Goal: Transaction & Acquisition: Purchase product/service

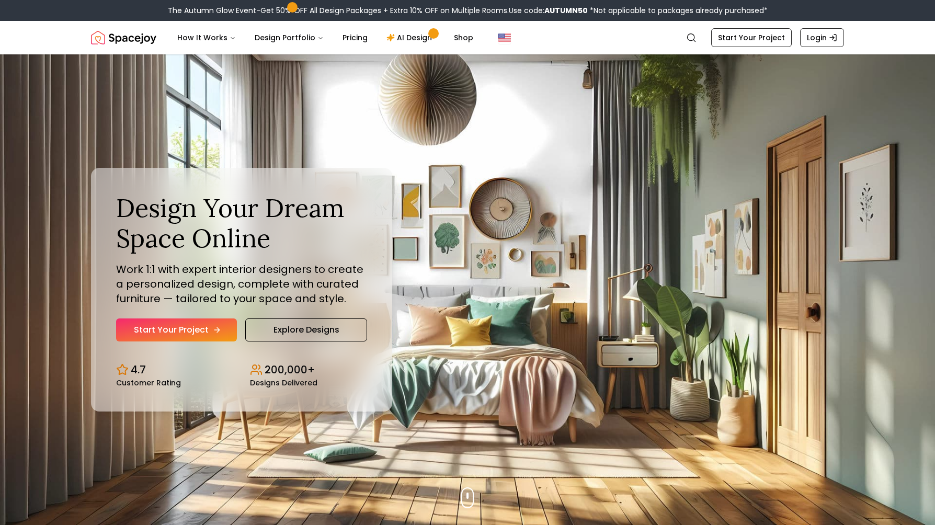
click at [174, 326] on link "Start Your Project" at bounding box center [176, 329] width 121 height 23
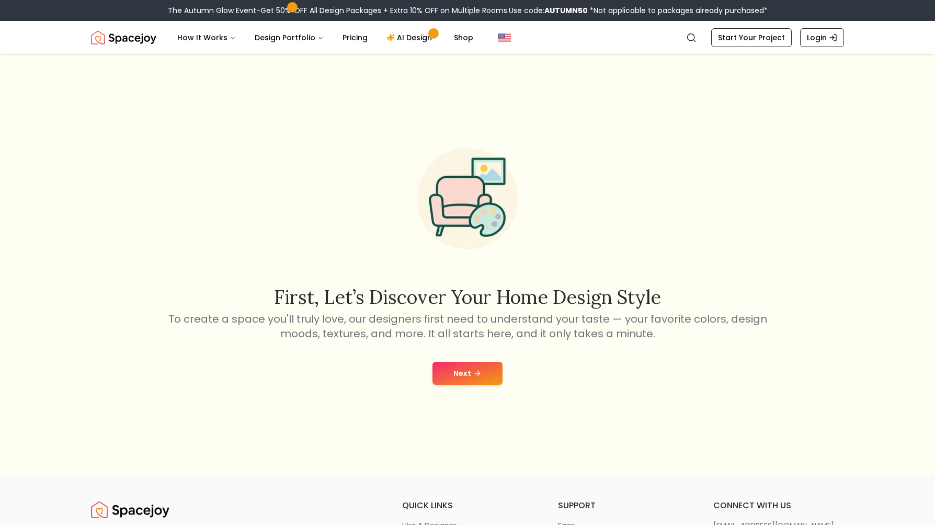
click at [460, 375] on button "Next" at bounding box center [467, 373] width 70 height 23
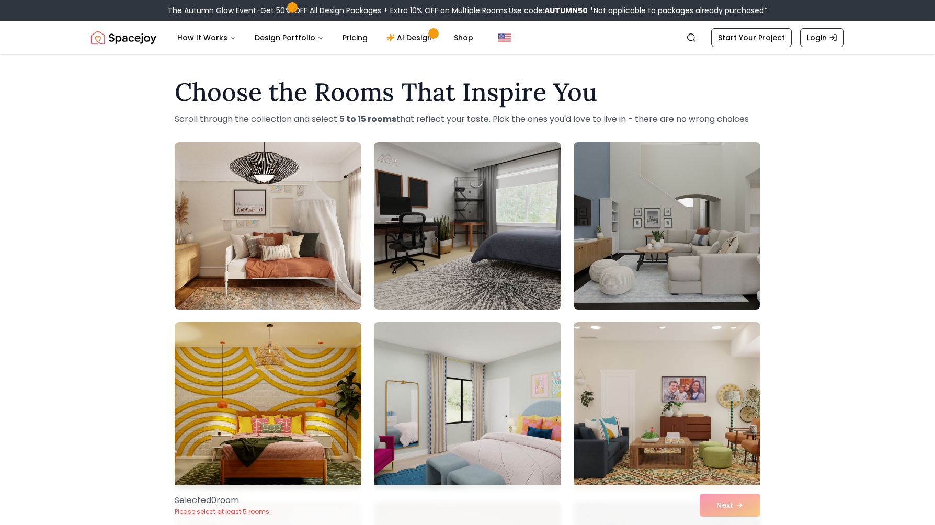
click at [417, 392] on img at bounding box center [467, 406] width 196 height 176
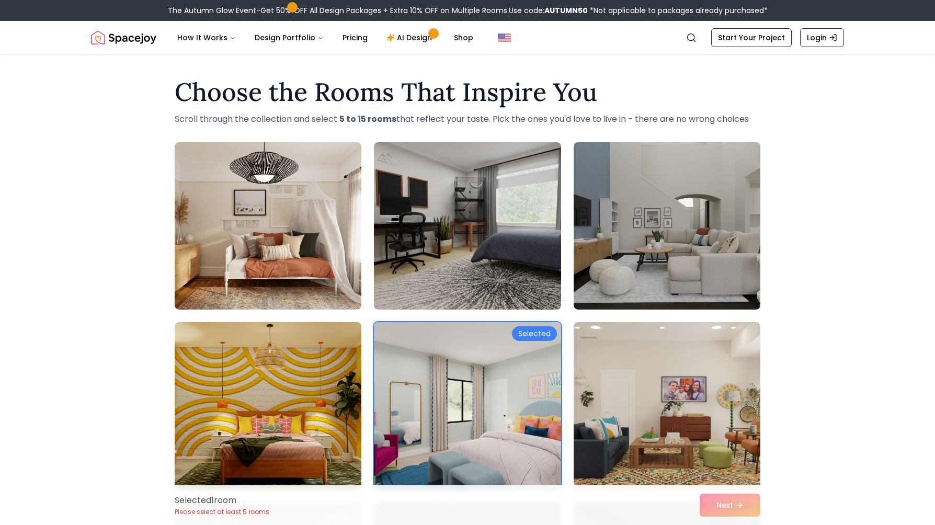
click at [723, 504] on div "Selected 1 room Please select at least 5 rooms Next" at bounding box center [467, 505] width 602 height 40
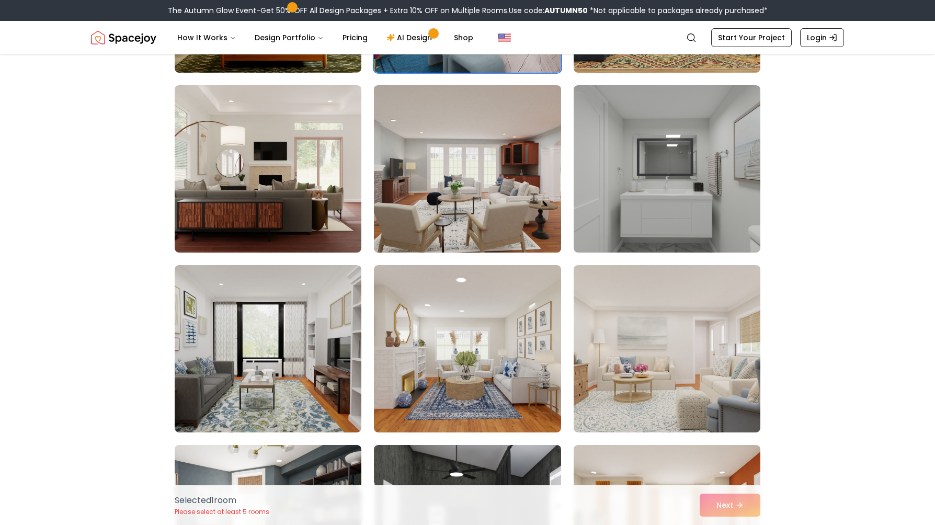
scroll to position [418, 0]
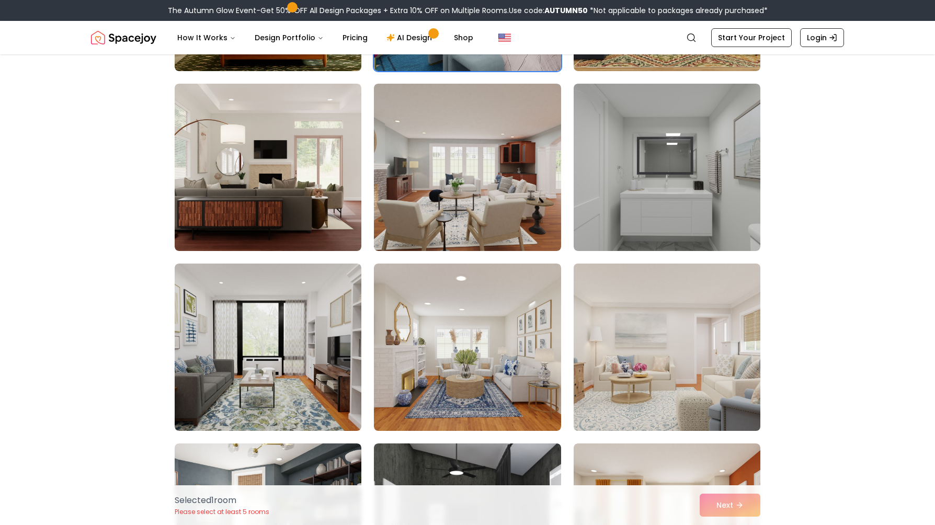
click at [602, 363] on img at bounding box center [667, 347] width 196 height 176
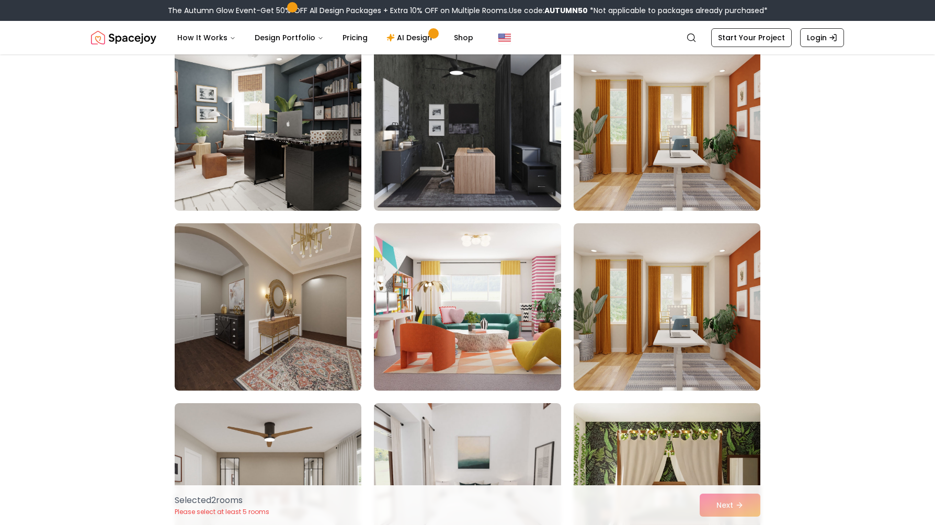
scroll to position [837, 0]
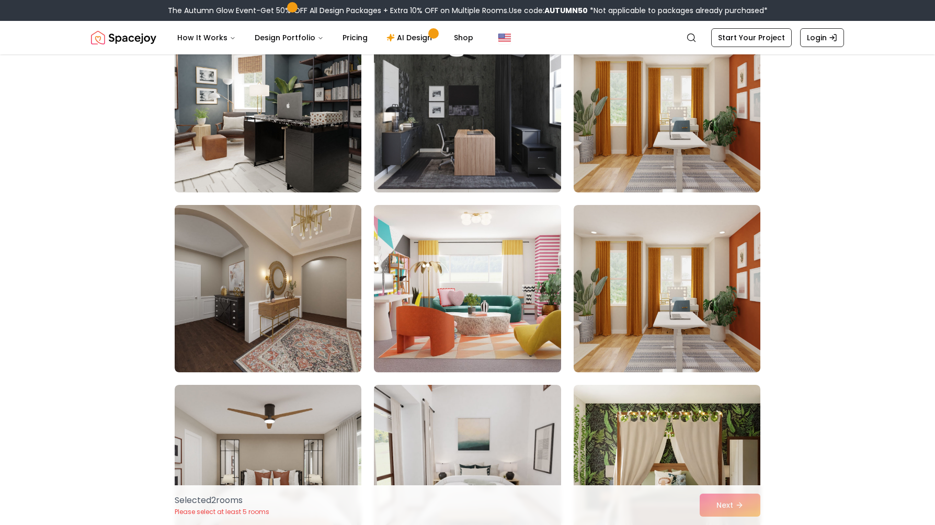
click at [498, 326] on img at bounding box center [467, 289] width 196 height 176
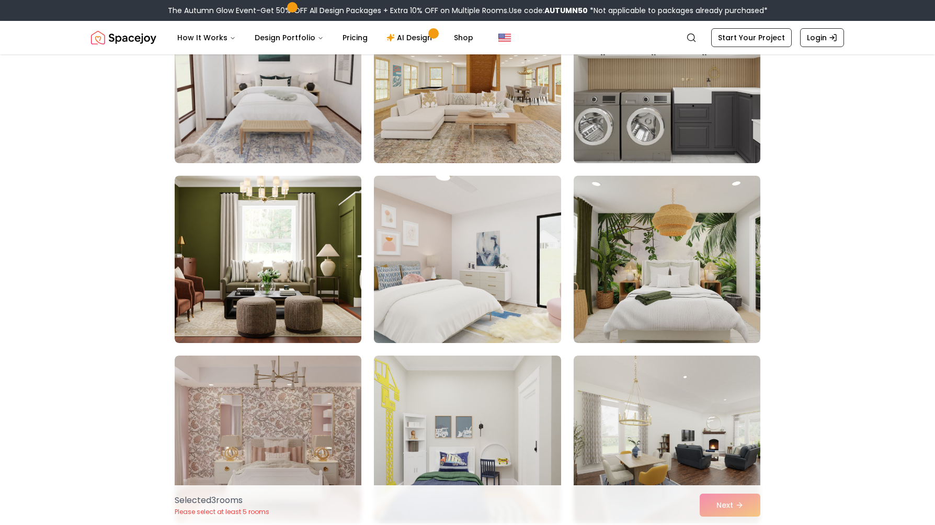
scroll to position [1360, 0]
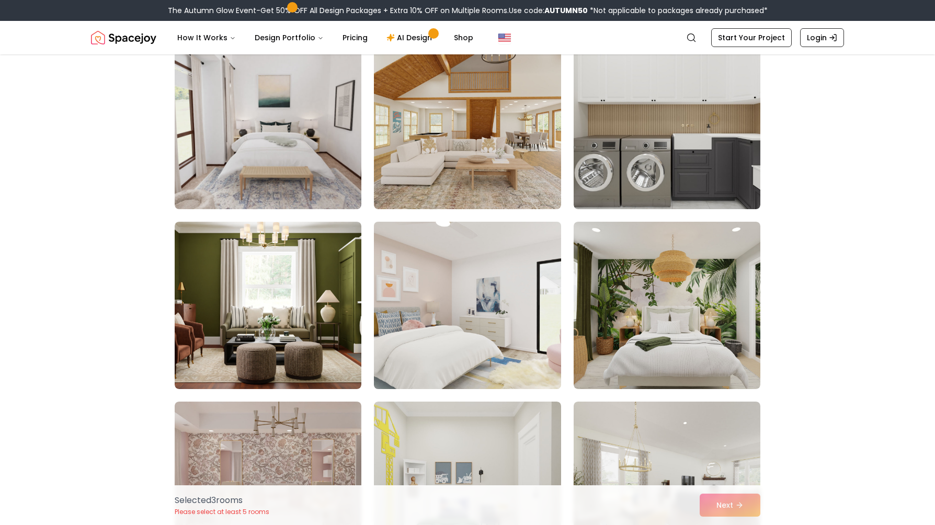
click at [501, 289] on img at bounding box center [467, 306] width 196 height 176
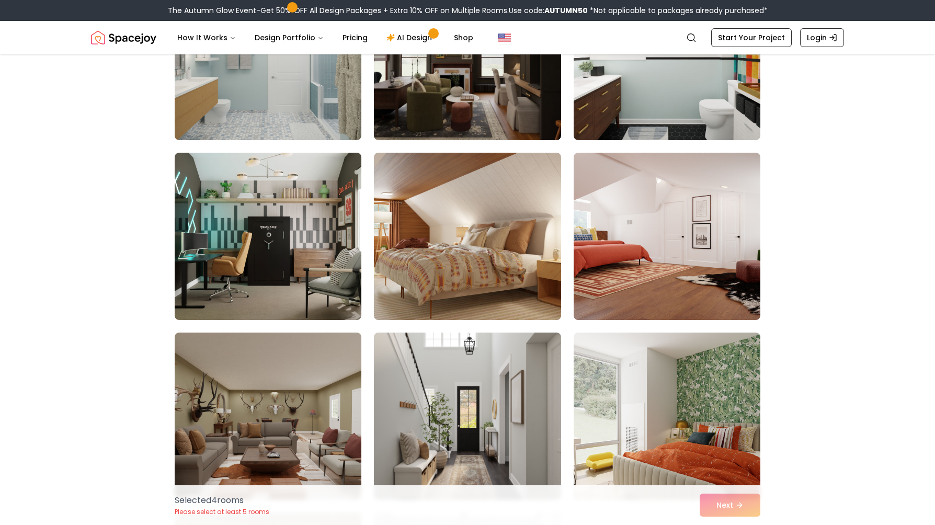
scroll to position [4340, 0]
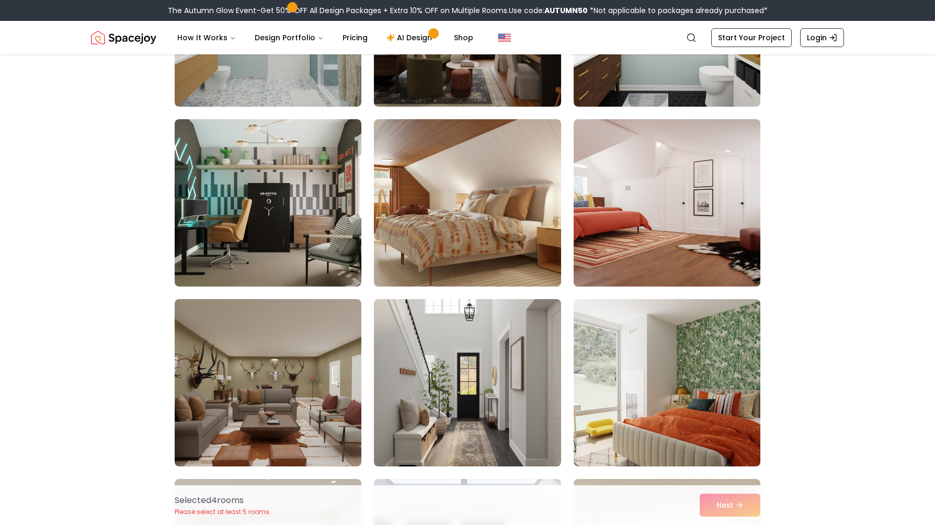
click at [583, 206] on img at bounding box center [667, 203] width 196 height 176
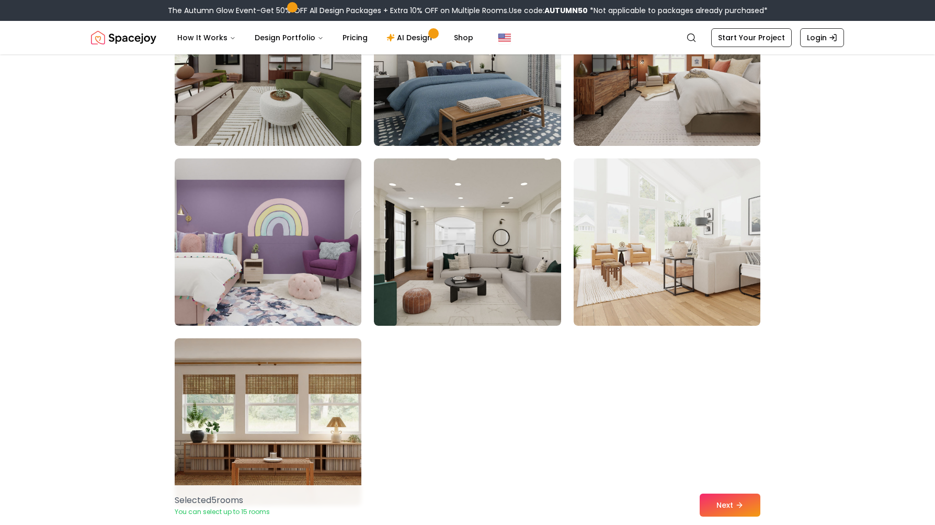
scroll to position [5752, 0]
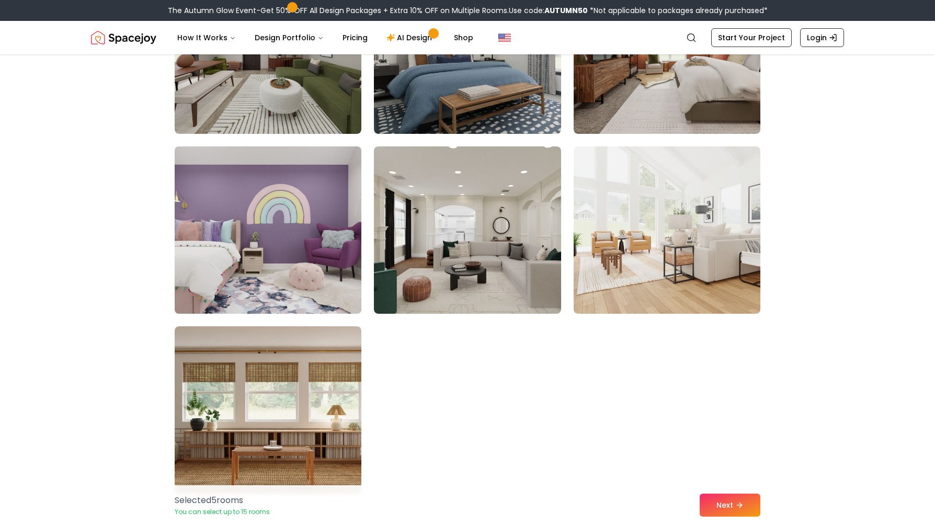
click at [319, 195] on img at bounding box center [268, 230] width 196 height 176
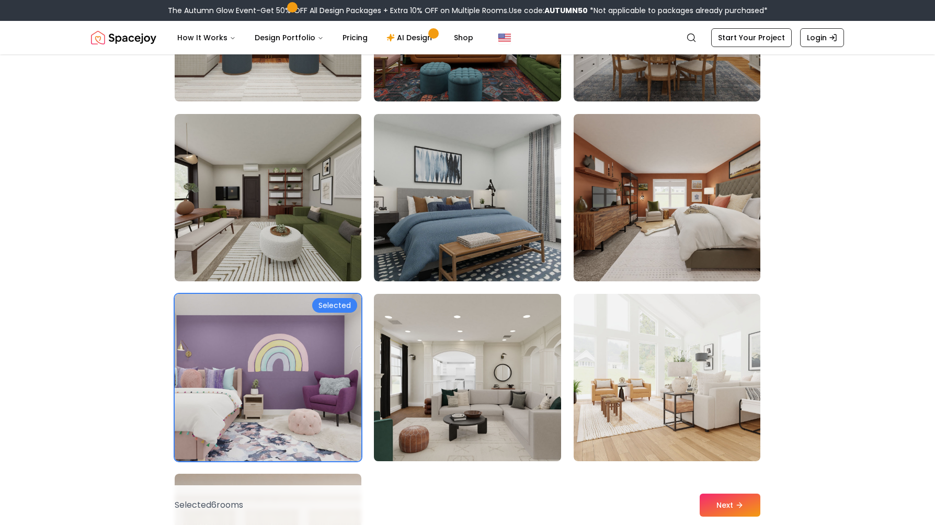
scroll to position [5595, 0]
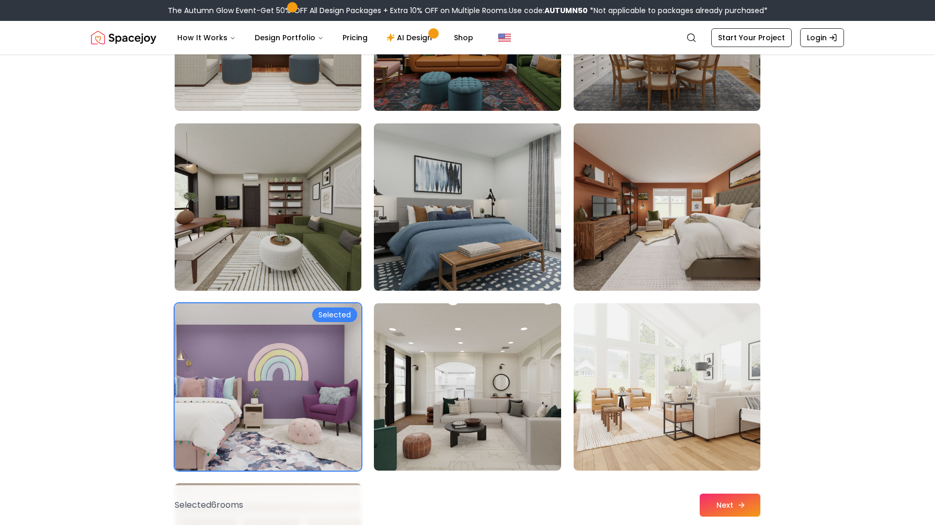
click at [725, 505] on button "Next" at bounding box center [730, 505] width 61 height 23
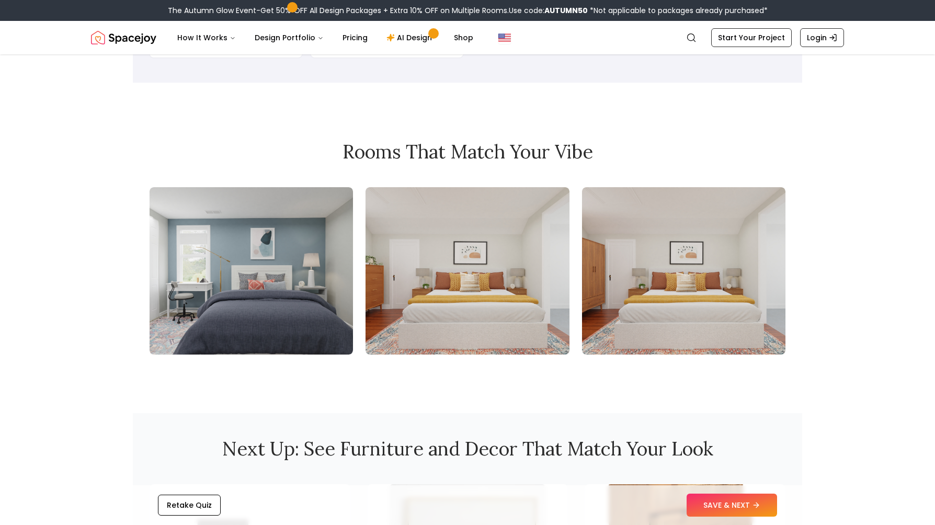
scroll to position [1046, 0]
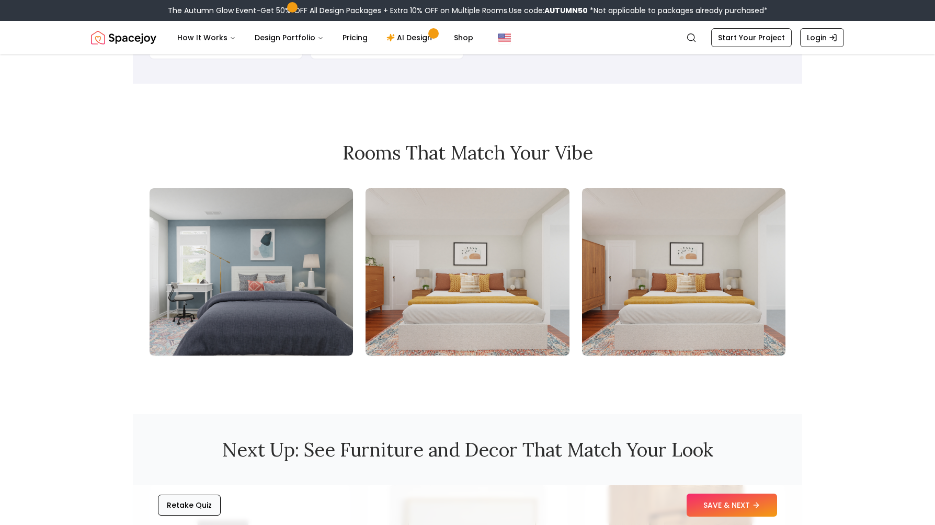
click at [202, 501] on button "Retake Quiz" at bounding box center [189, 505] width 63 height 21
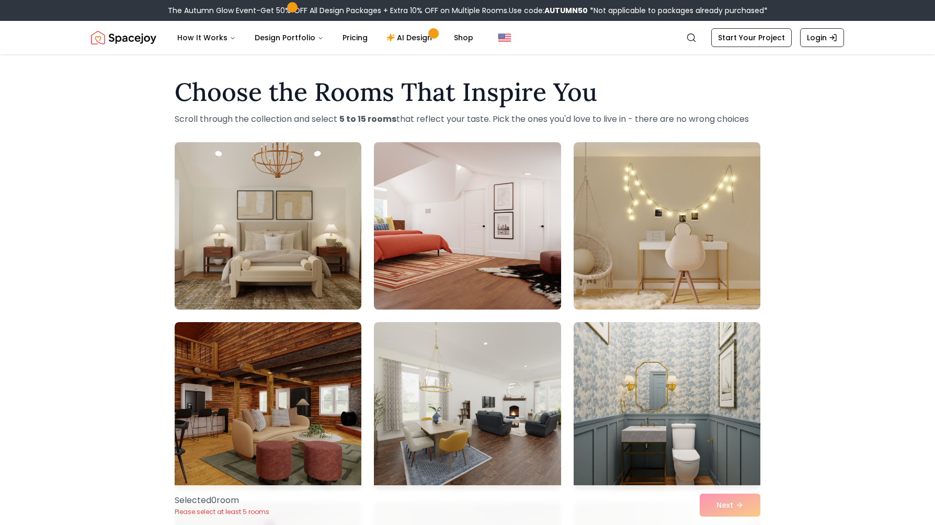
click at [519, 259] on img at bounding box center [467, 226] width 196 height 176
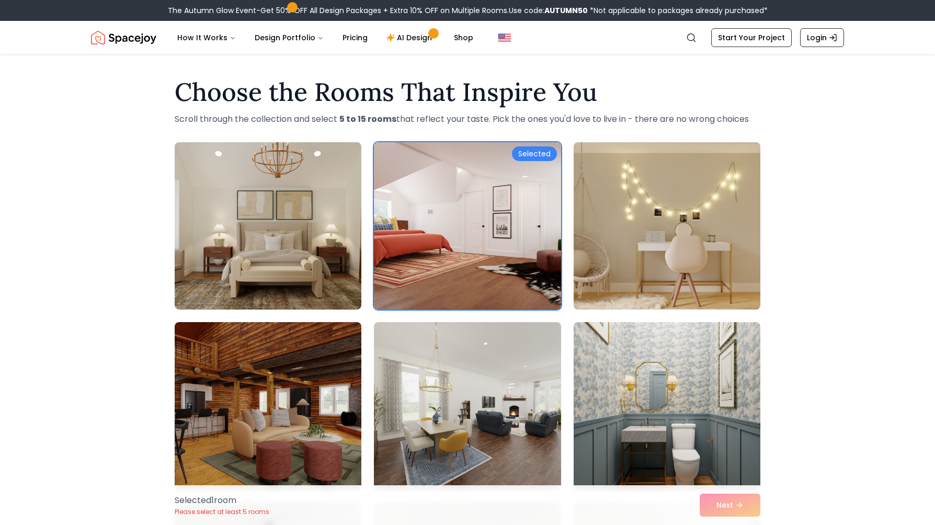
click at [623, 253] on img at bounding box center [667, 226] width 196 height 176
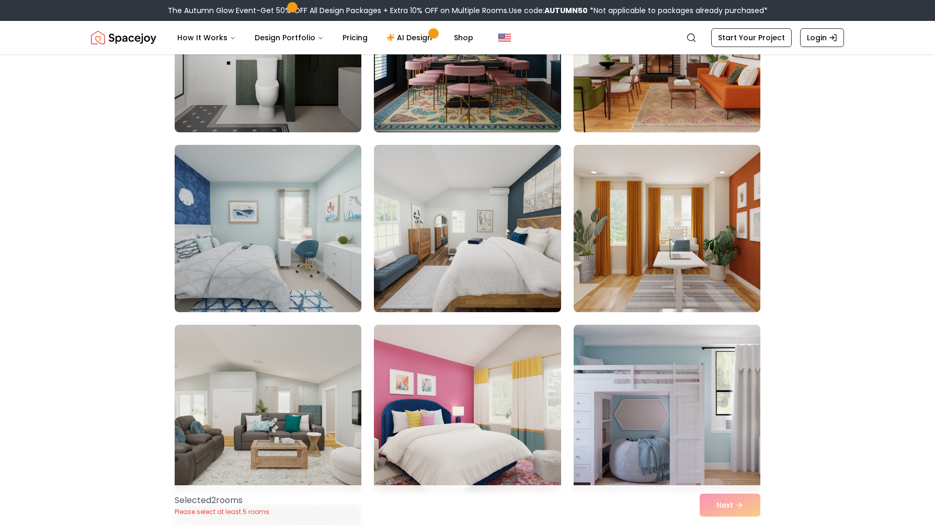
scroll to position [2092, 0]
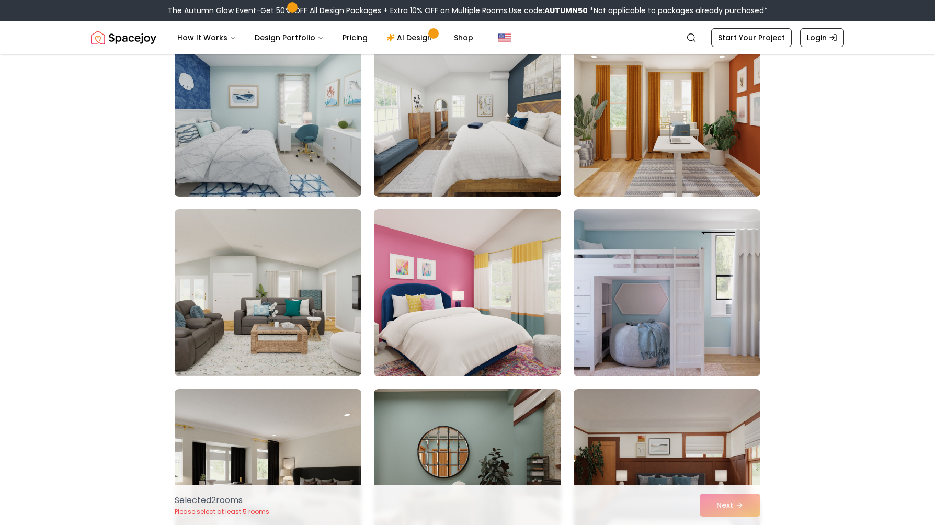
click at [532, 279] on img at bounding box center [467, 292] width 187 height 167
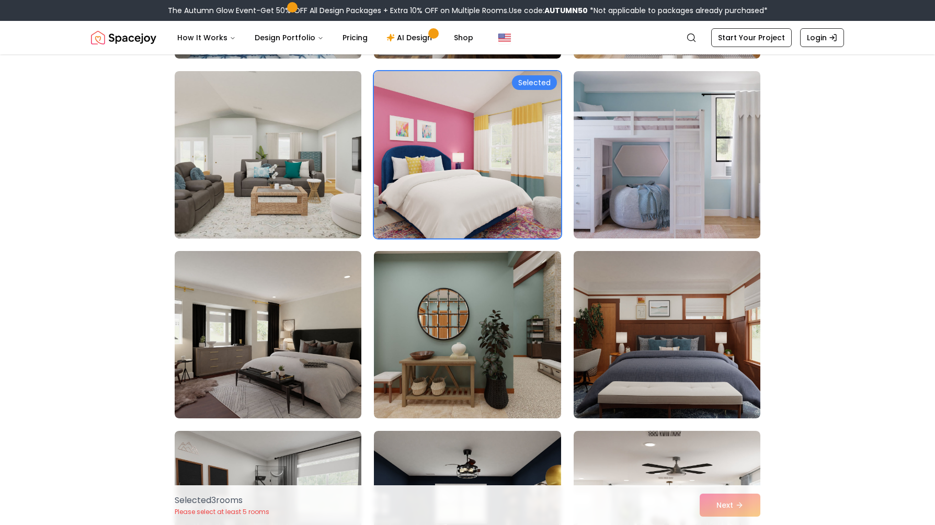
scroll to position [2249, 0]
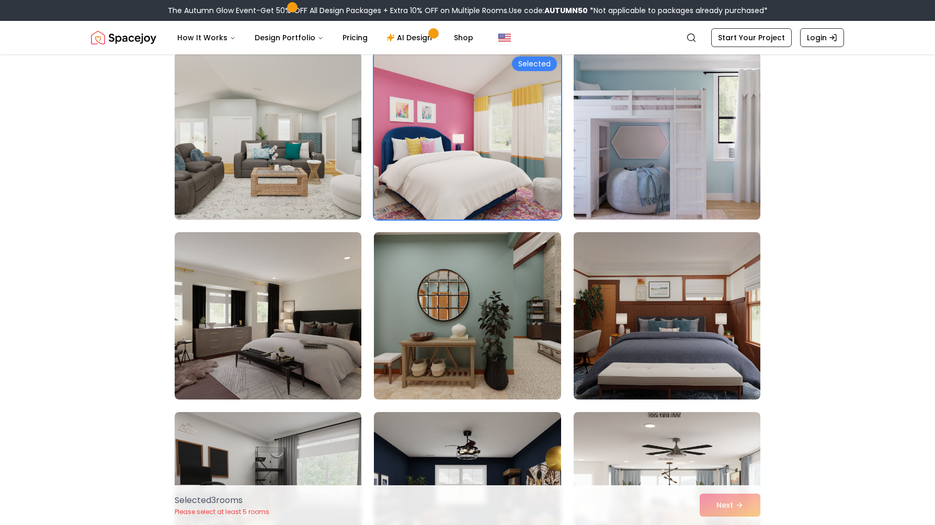
click at [603, 187] on img at bounding box center [667, 136] width 196 height 176
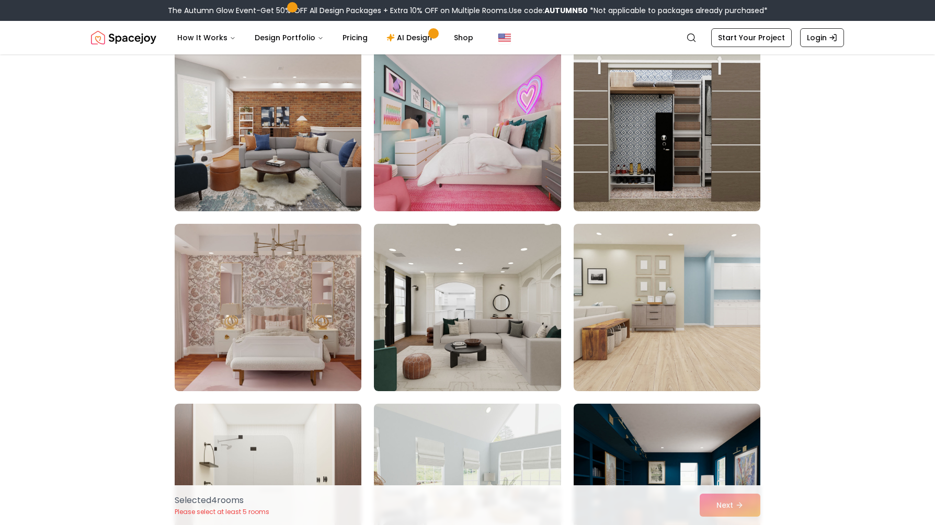
scroll to position [2981, 0]
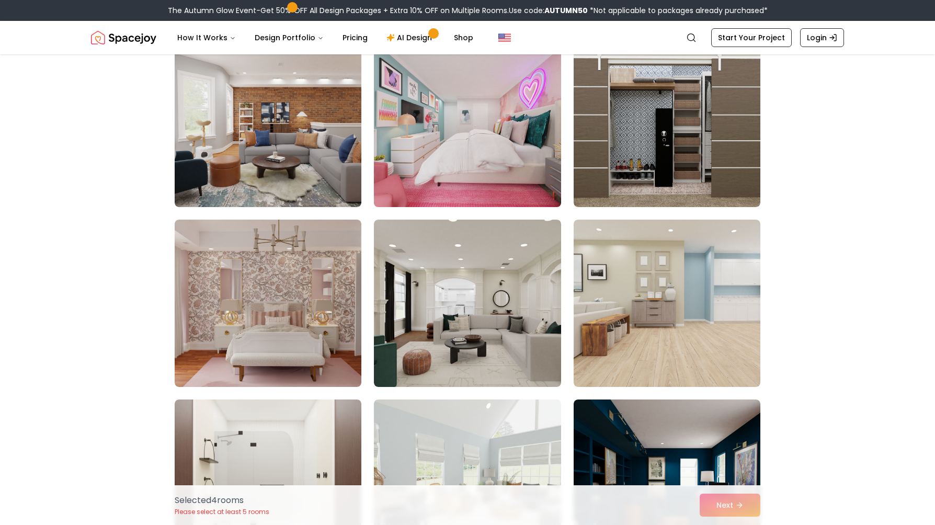
click at [533, 177] on img at bounding box center [467, 124] width 196 height 176
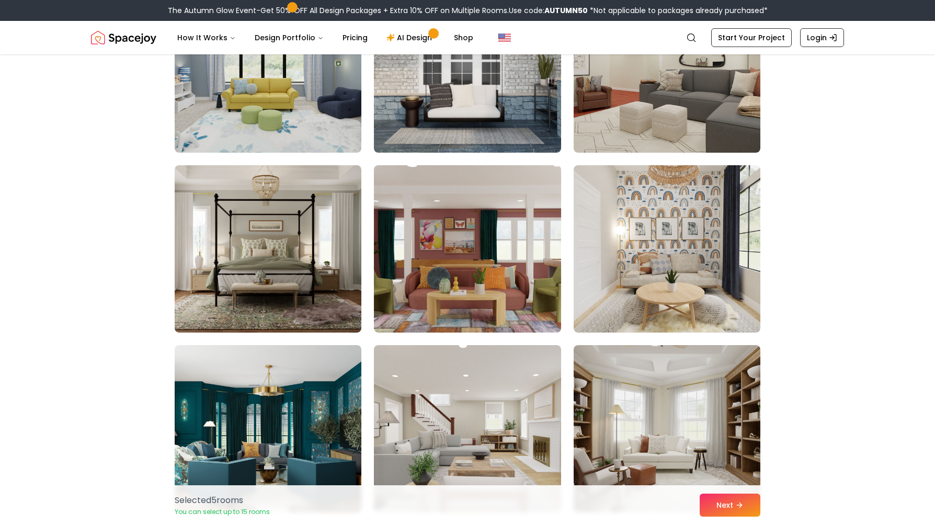
scroll to position [4183, 0]
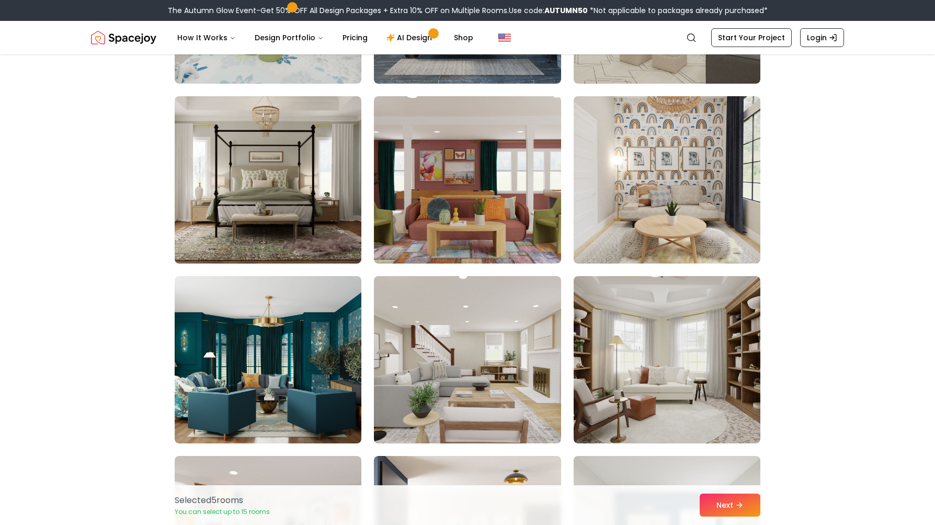
click at [647, 220] on img at bounding box center [667, 180] width 196 height 176
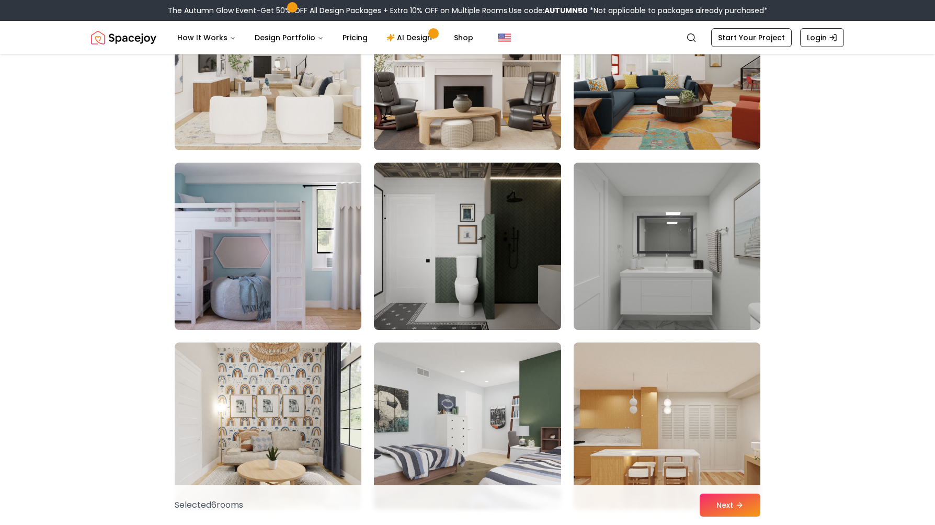
scroll to position [5020, 0]
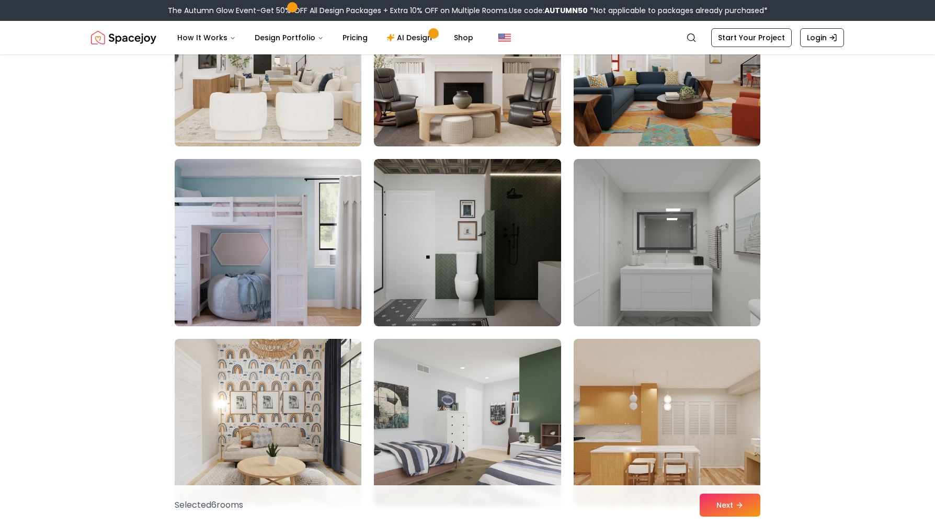
click at [234, 237] on img at bounding box center [268, 243] width 196 height 176
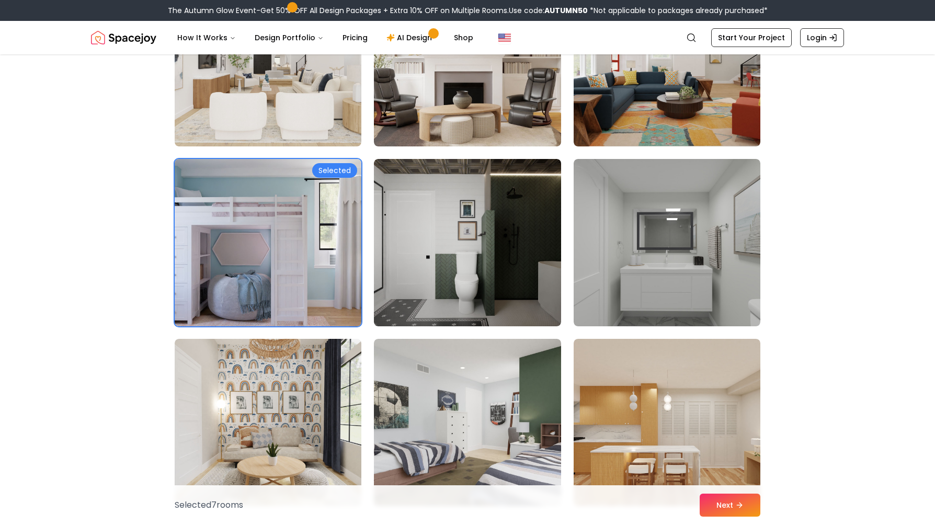
click at [300, 233] on img at bounding box center [268, 243] width 196 height 176
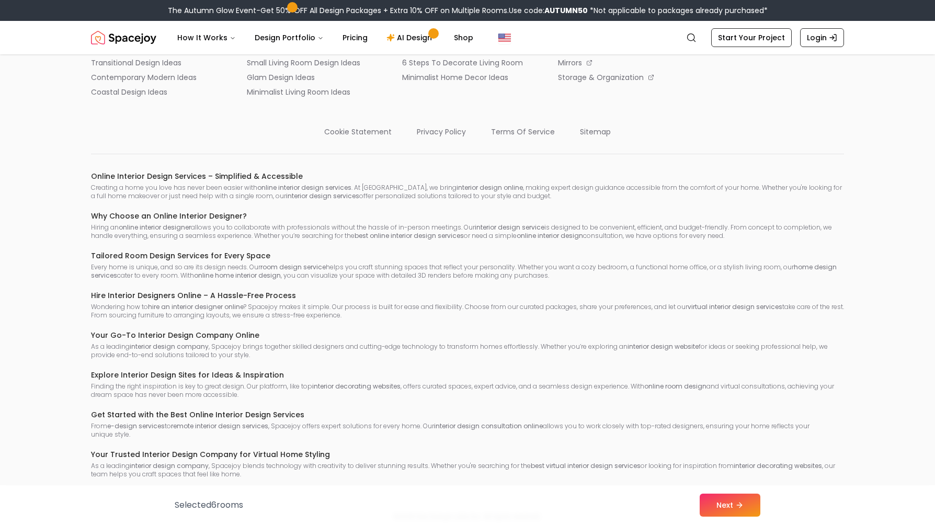
scroll to position [6479, 0]
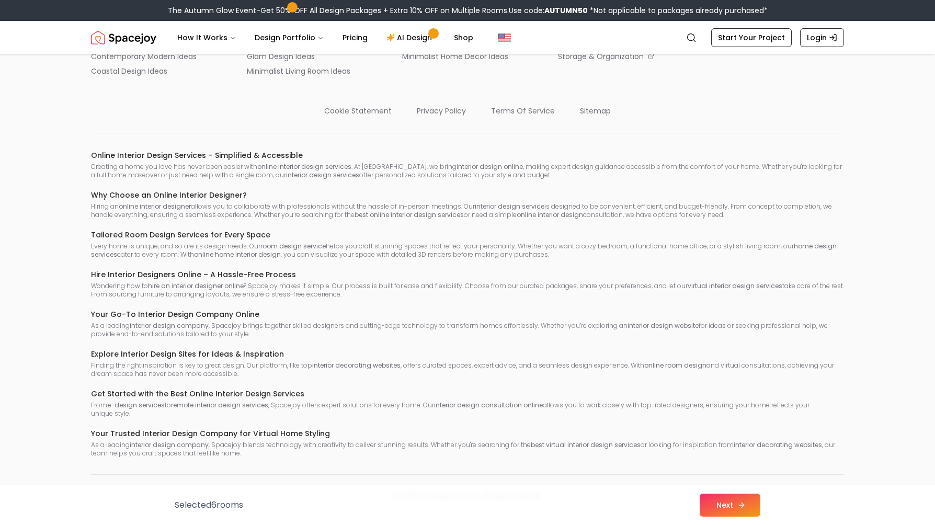
click at [728, 505] on button "Next" at bounding box center [730, 505] width 61 height 23
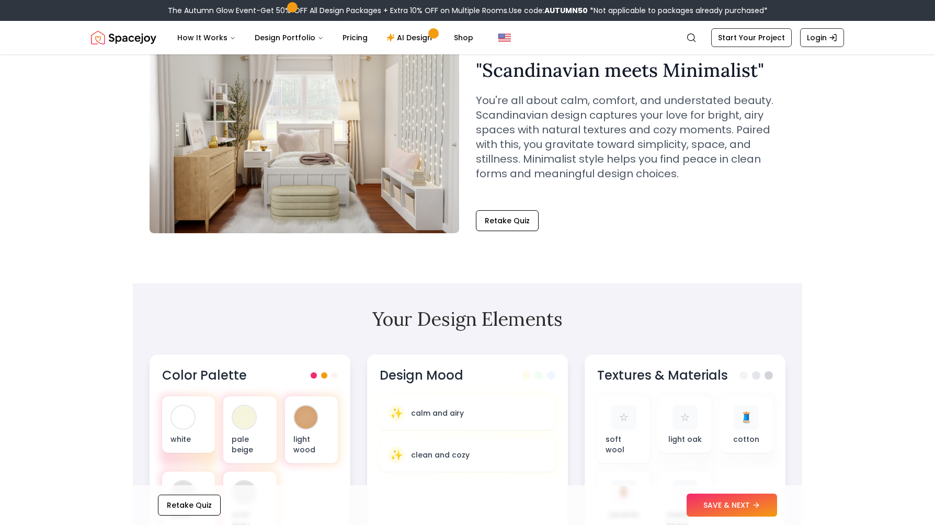
scroll to position [209, 0]
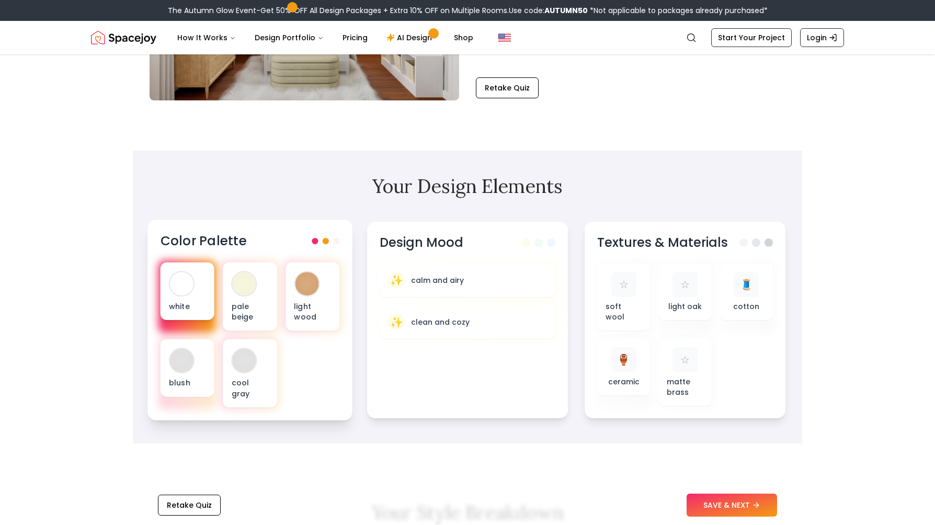
click at [199, 312] on div "white" at bounding box center [188, 292] width 54 height 58
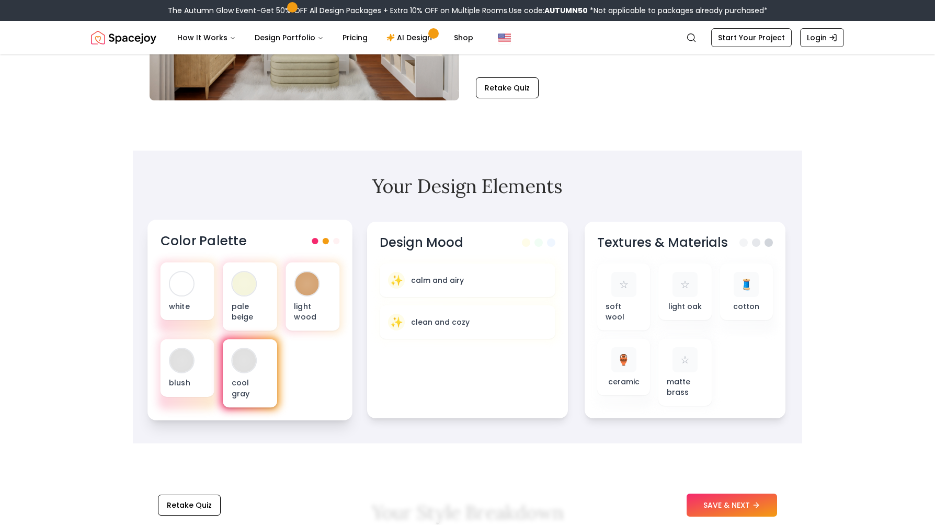
click at [232, 355] on div at bounding box center [245, 361] width 26 height 26
click at [314, 361] on div "white pale beige light wood blush cool gray" at bounding box center [250, 335] width 179 height 145
click at [324, 240] on span at bounding box center [326, 241] width 6 height 6
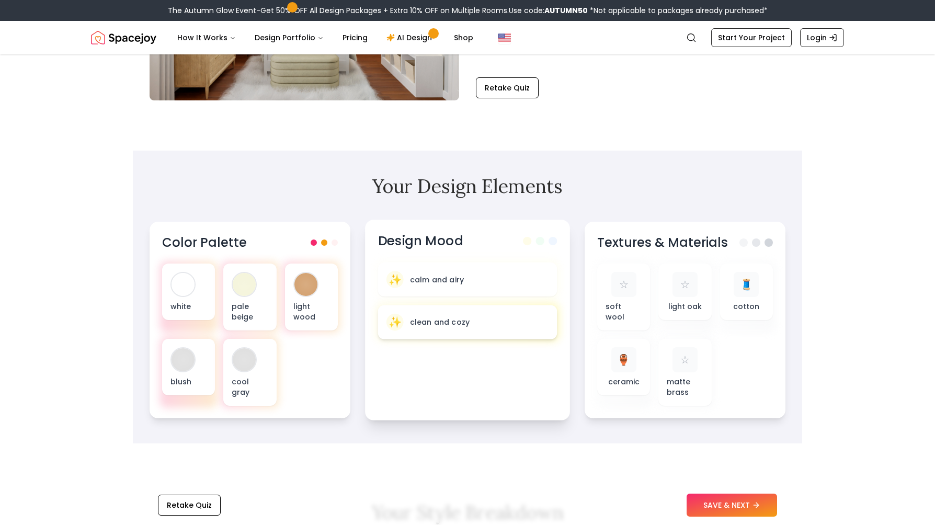
click at [481, 322] on div "✨ clean and cozy" at bounding box center [467, 322] width 162 height 17
click at [754, 506] on icon at bounding box center [758, 505] width 8 height 8
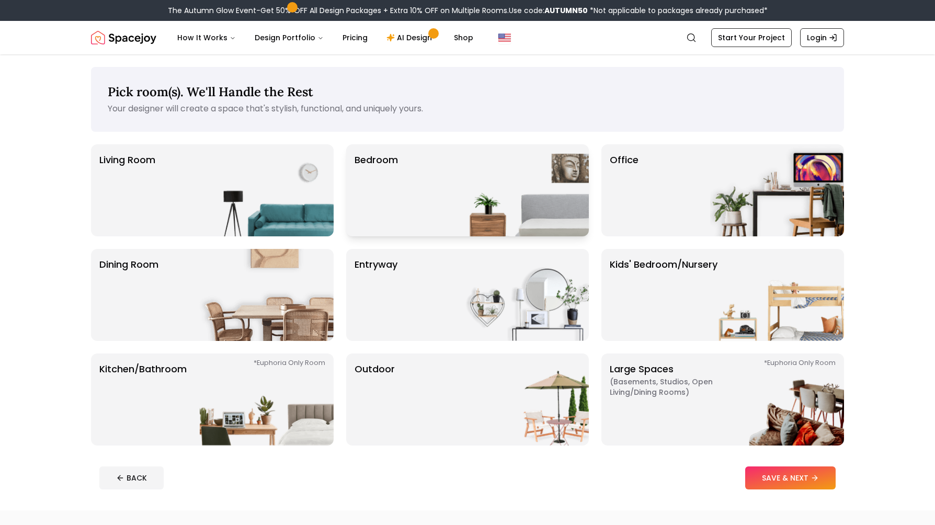
click at [439, 200] on div "Bedroom" at bounding box center [467, 190] width 243 height 92
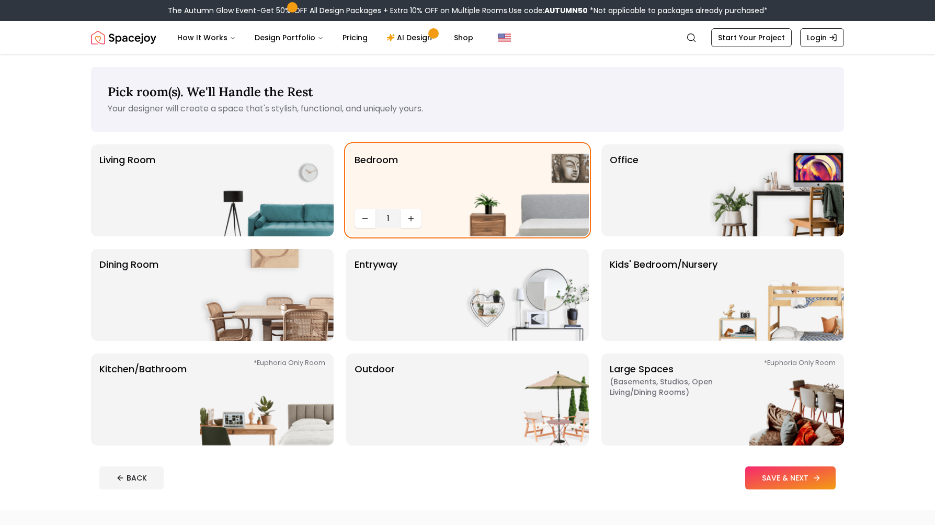
click at [790, 473] on button "SAVE & NEXT" at bounding box center [790, 477] width 90 height 23
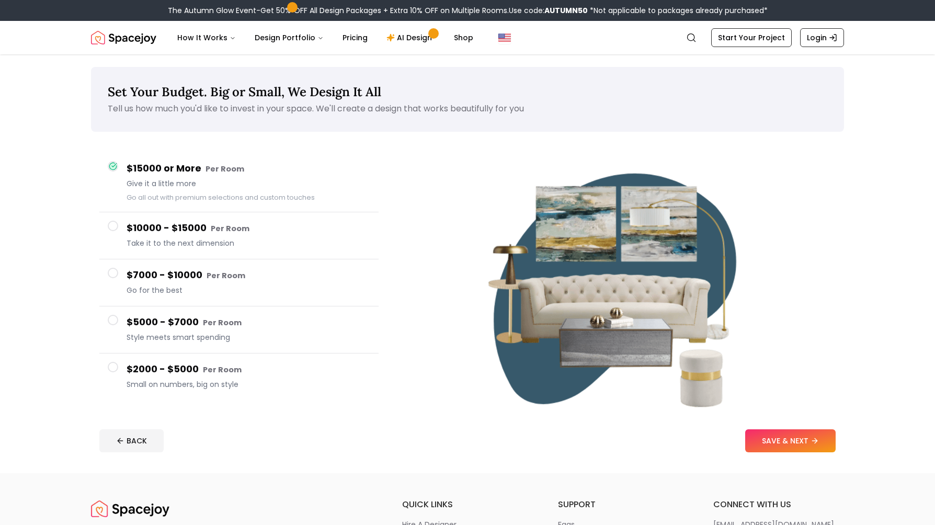
click at [216, 381] on span "Small on numbers, big on style" at bounding box center [249, 384] width 244 height 10
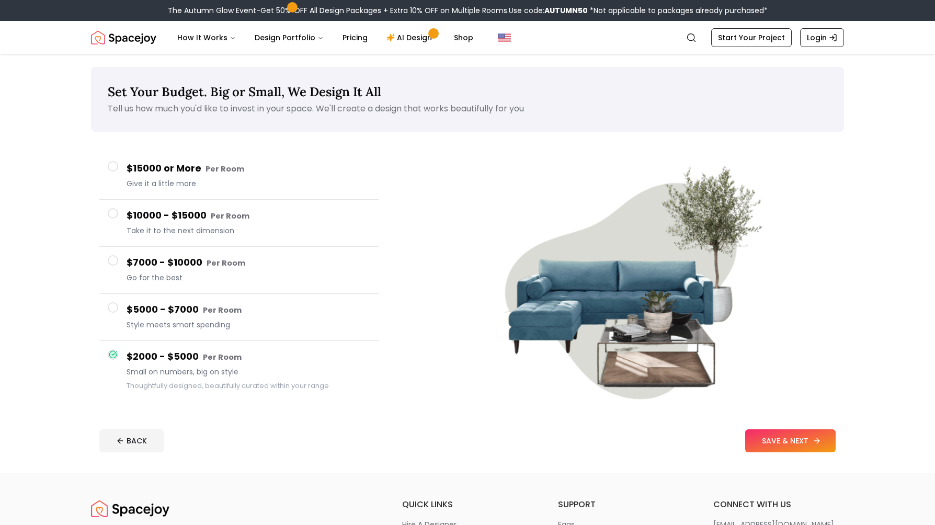
click at [756, 441] on button "SAVE & NEXT" at bounding box center [790, 440] width 90 height 23
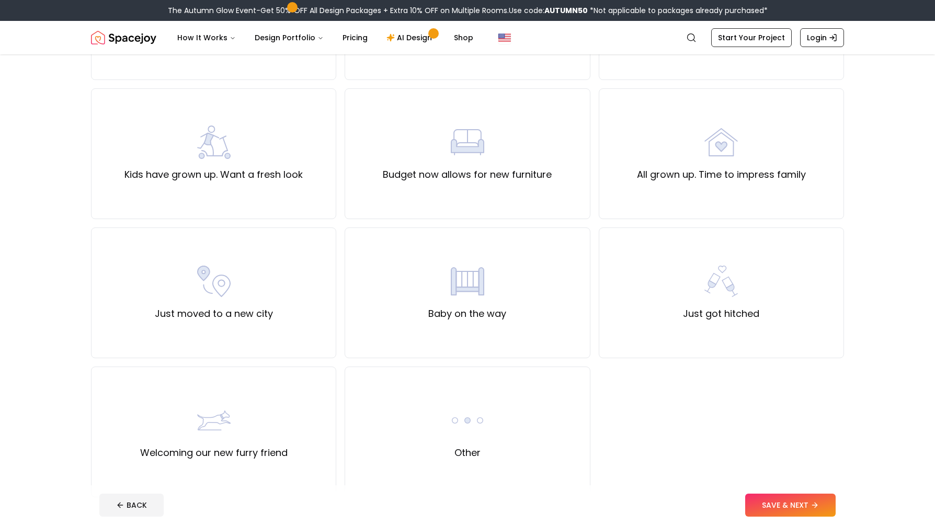
scroll to position [261, 0]
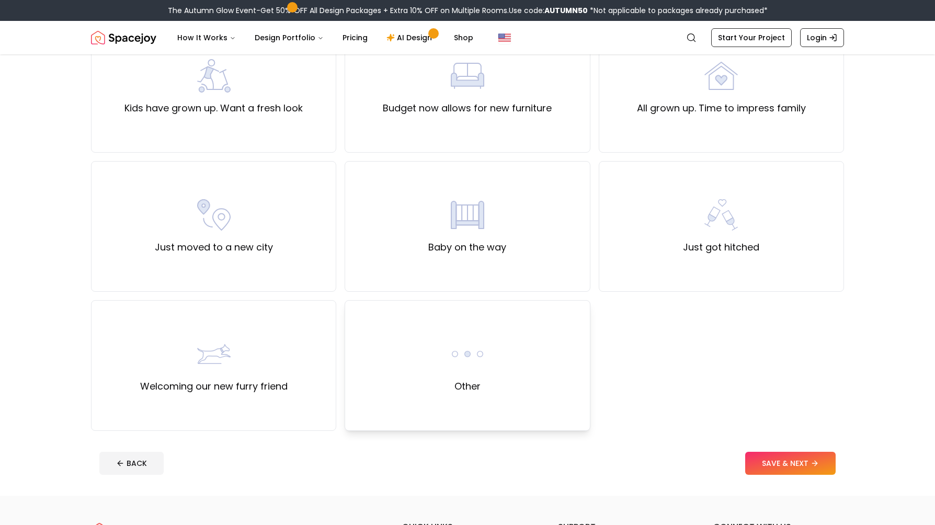
click at [455, 384] on label "Other" at bounding box center [467, 386] width 26 height 15
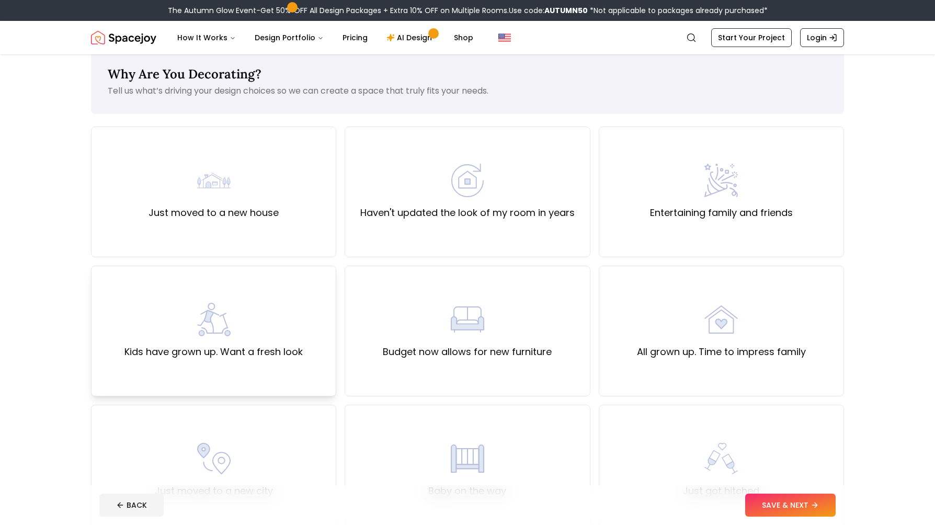
scroll to position [0, 0]
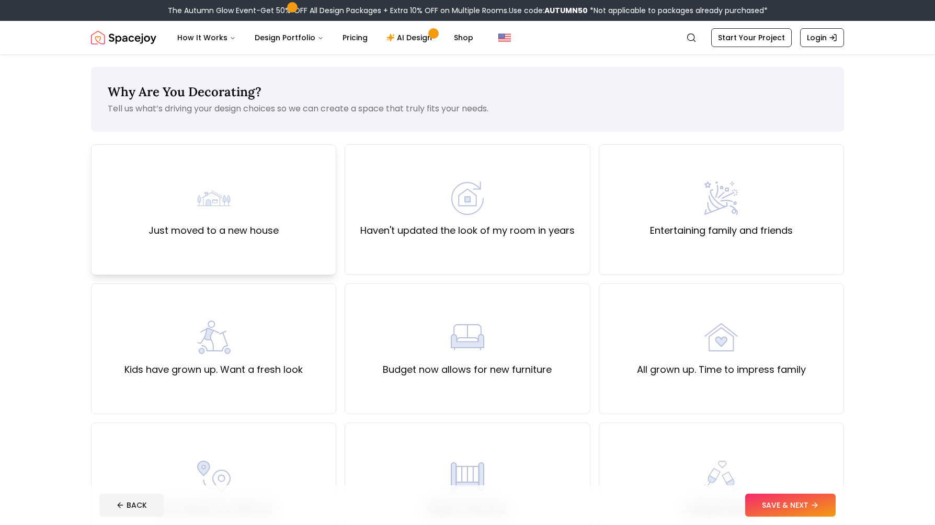
click at [220, 226] on label "Just moved to a new house" at bounding box center [214, 230] width 130 height 15
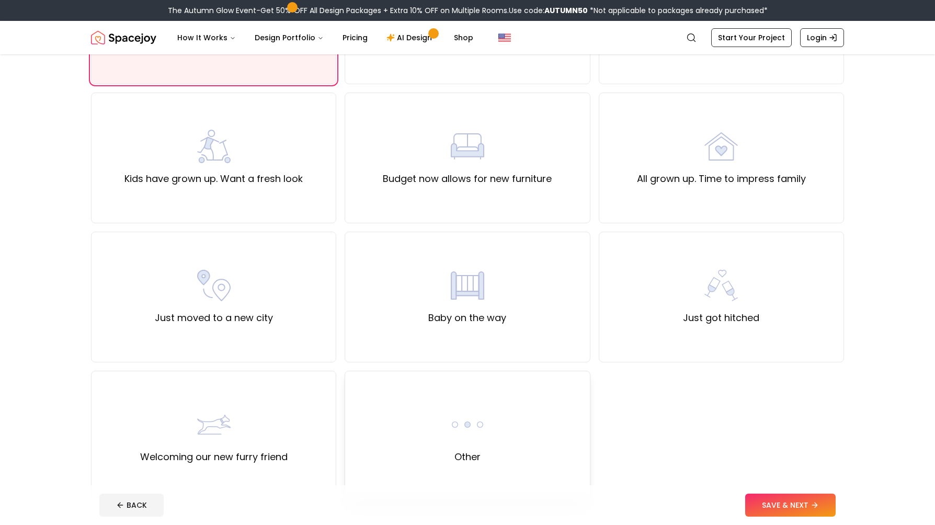
scroll to position [209, 0]
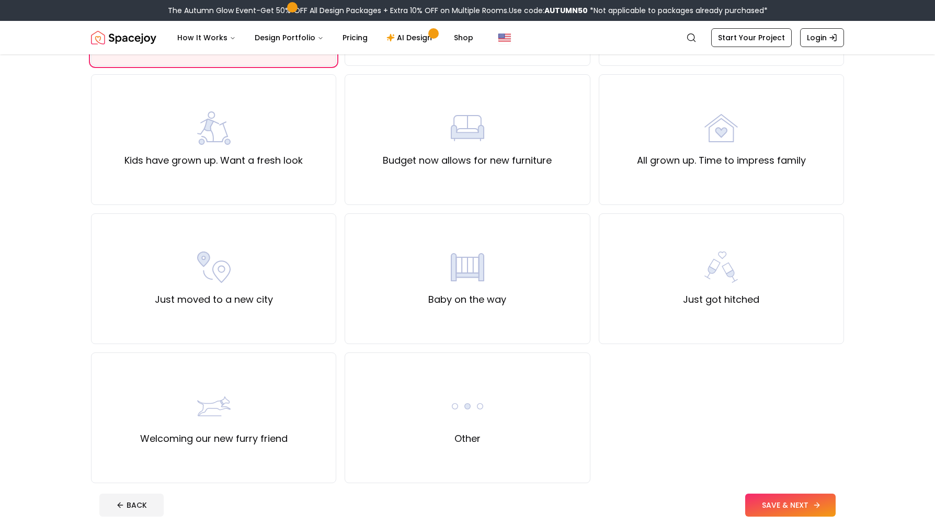
click at [796, 502] on button "SAVE & NEXT" at bounding box center [790, 505] width 90 height 23
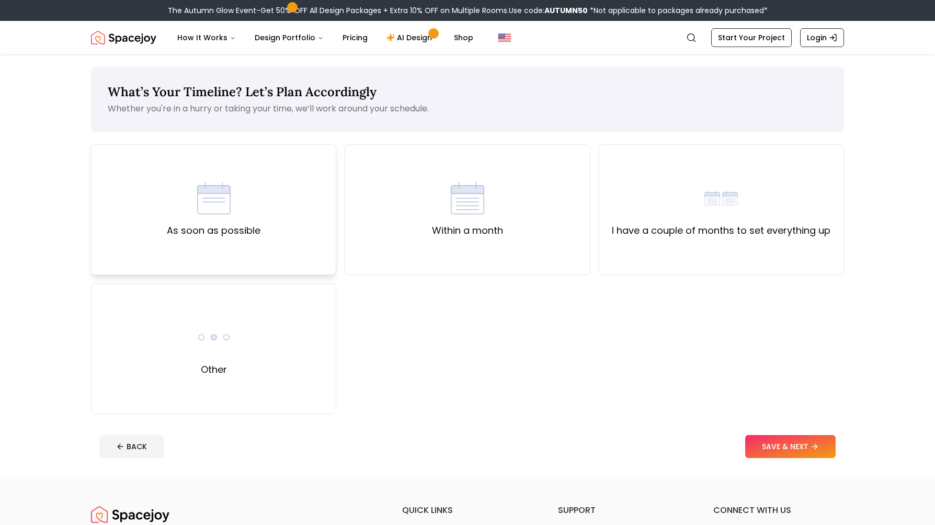
click at [264, 232] on div "As soon as possible" at bounding box center [213, 209] width 245 height 131
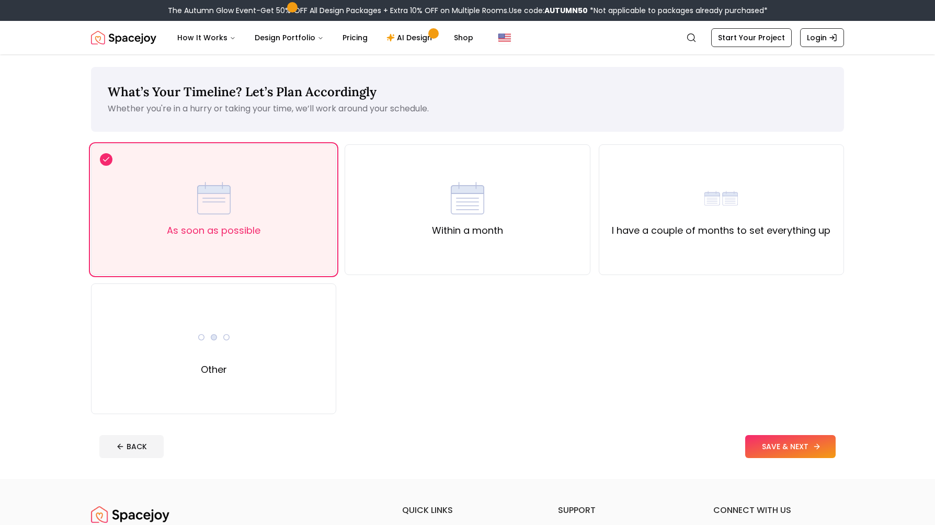
click at [786, 442] on button "SAVE & NEXT" at bounding box center [790, 446] width 90 height 23
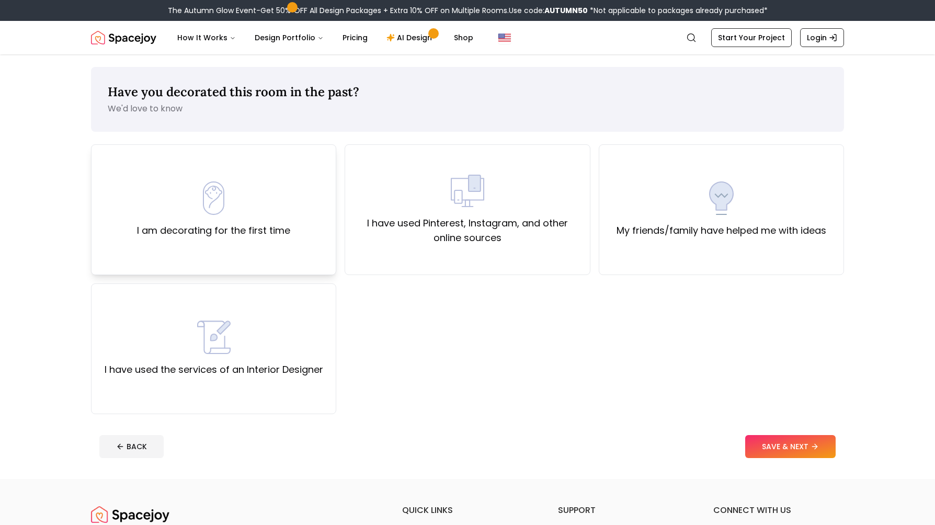
click at [290, 229] on div "I am decorating for the first time" at bounding box center [213, 209] width 245 height 131
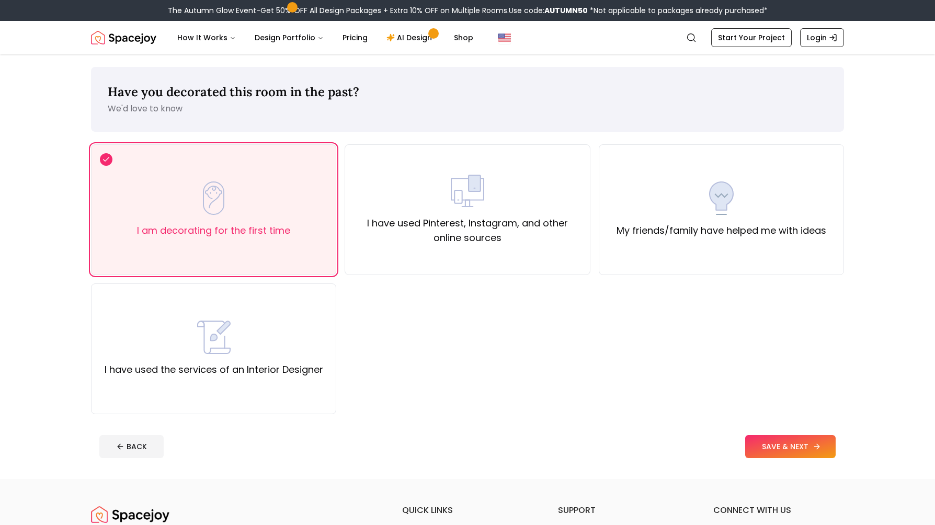
click at [816, 444] on icon at bounding box center [817, 446] width 8 height 8
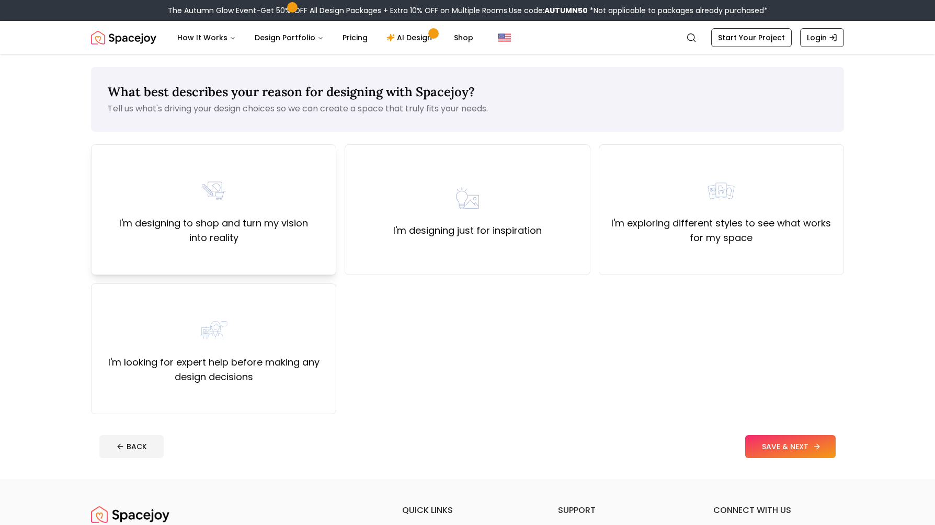
click at [239, 191] on div "I'm designing to shop and turn my vision into reality" at bounding box center [213, 209] width 227 height 71
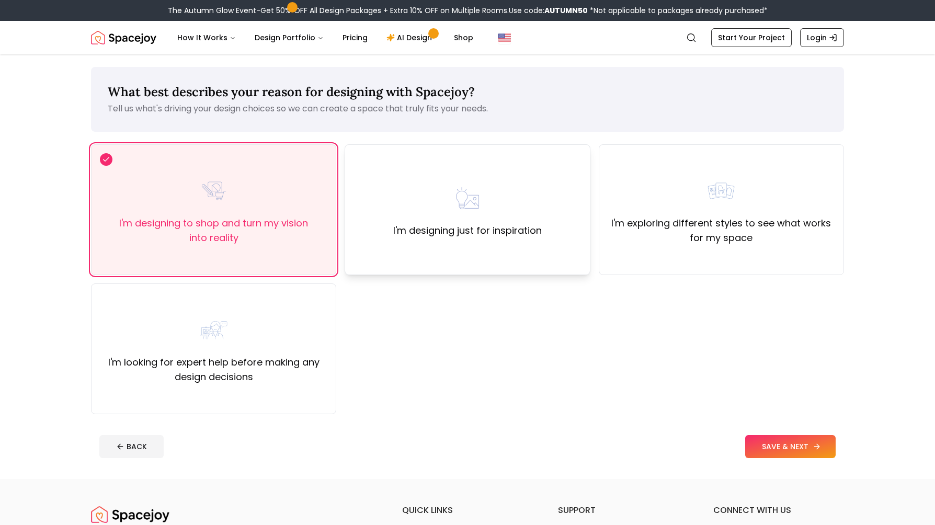
click at [419, 207] on div "I'm designing just for inspiration" at bounding box center [467, 209] width 149 height 56
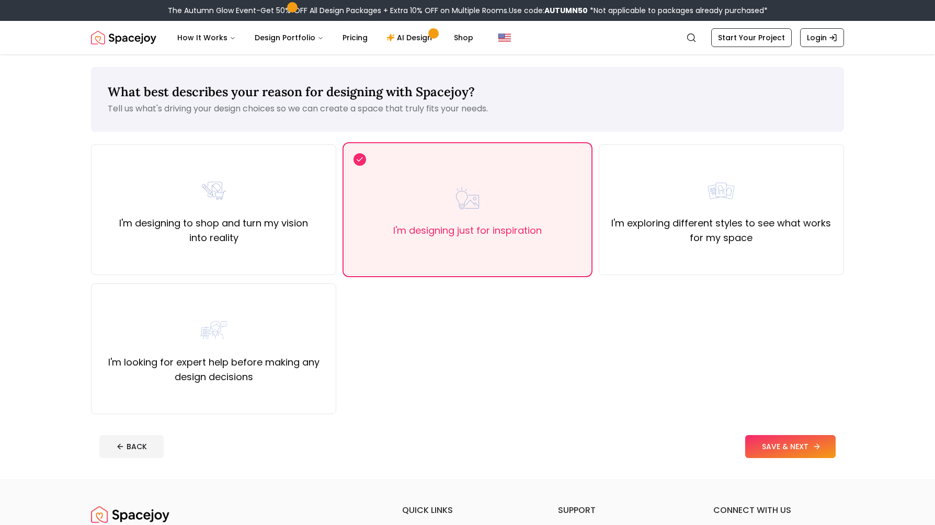
click at [759, 447] on button "SAVE & NEXT" at bounding box center [790, 446] width 90 height 23
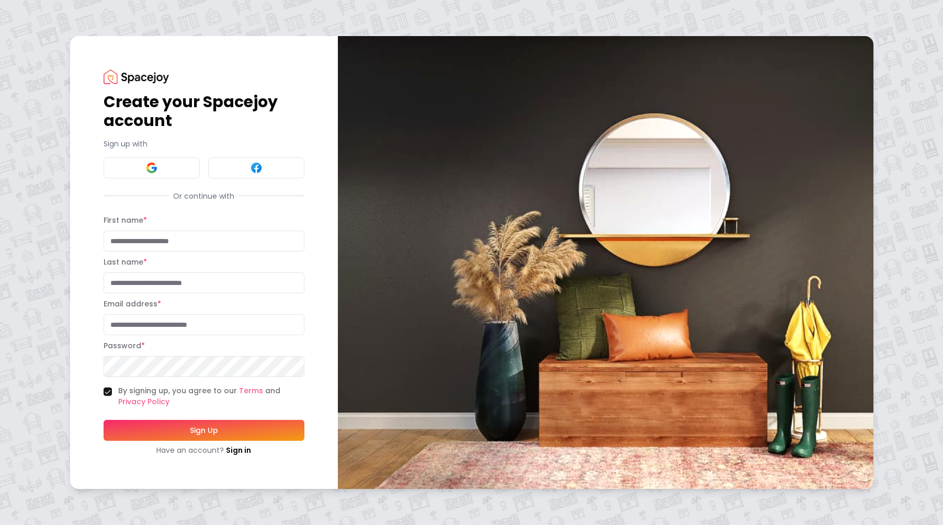
click at [246, 231] on input "First name *" at bounding box center [204, 241] width 201 height 21
click at [207, 328] on input "Email address *" at bounding box center [204, 324] width 201 height 21
type input "**********"
type input "*******"
type input "****"
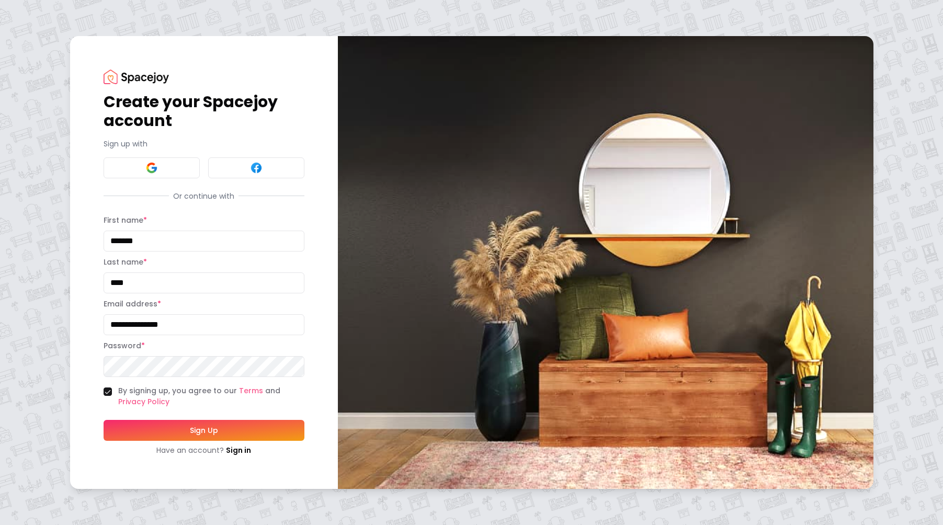
click at [203, 424] on button "Sign Up" at bounding box center [204, 430] width 201 height 21
click at [175, 428] on button "Sign Up" at bounding box center [204, 430] width 201 height 21
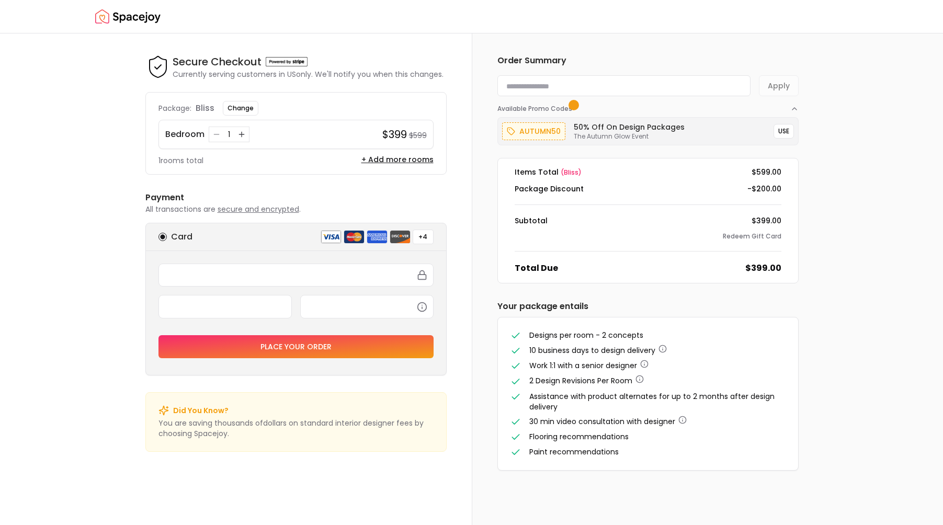
click at [548, 91] on input at bounding box center [623, 85] width 253 height 21
